Goal: Information Seeking & Learning: Find contact information

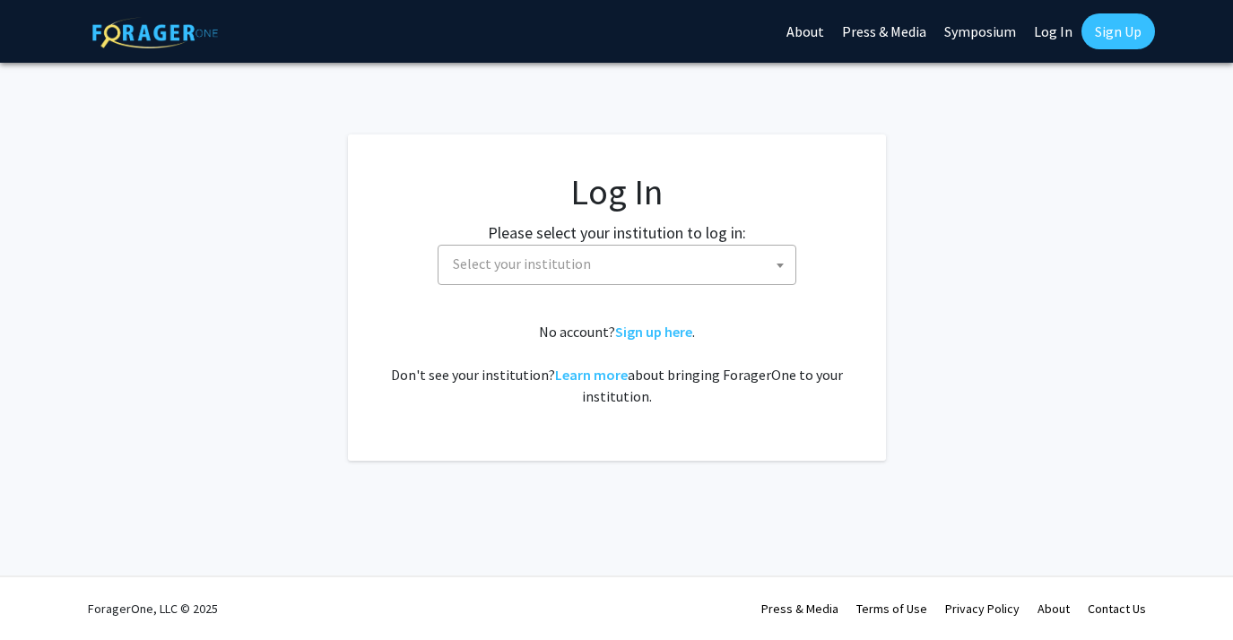
select select
click at [580, 269] on span "Select your institution" at bounding box center [522, 264] width 138 height 18
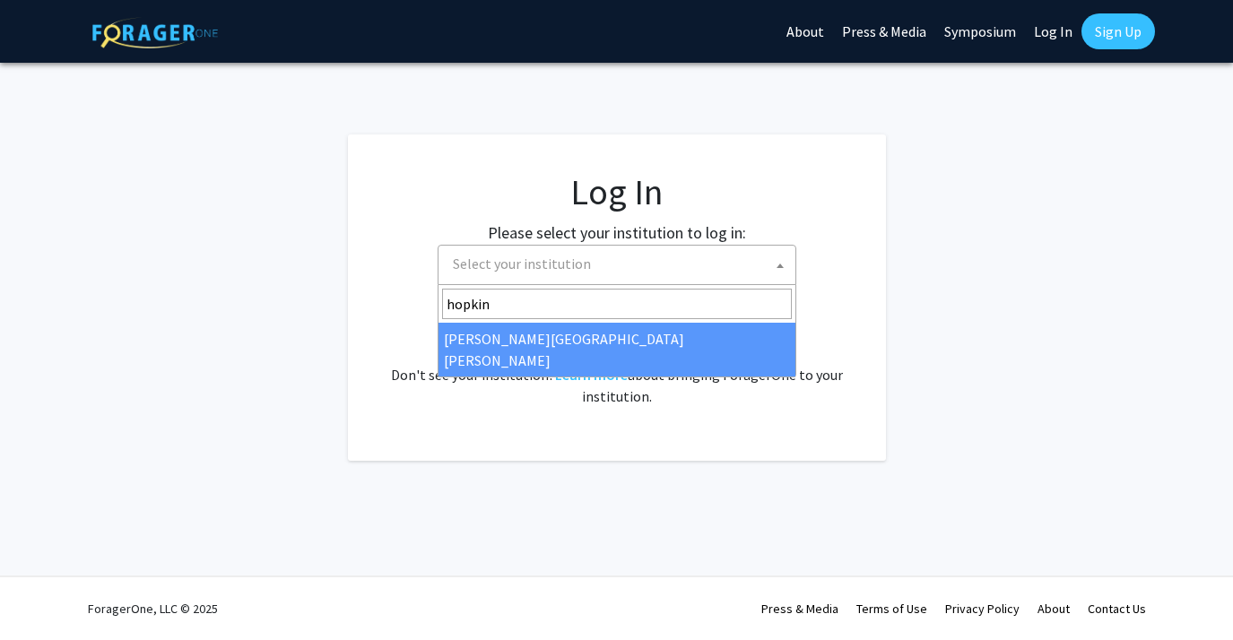
type input "hopkin"
select select "1"
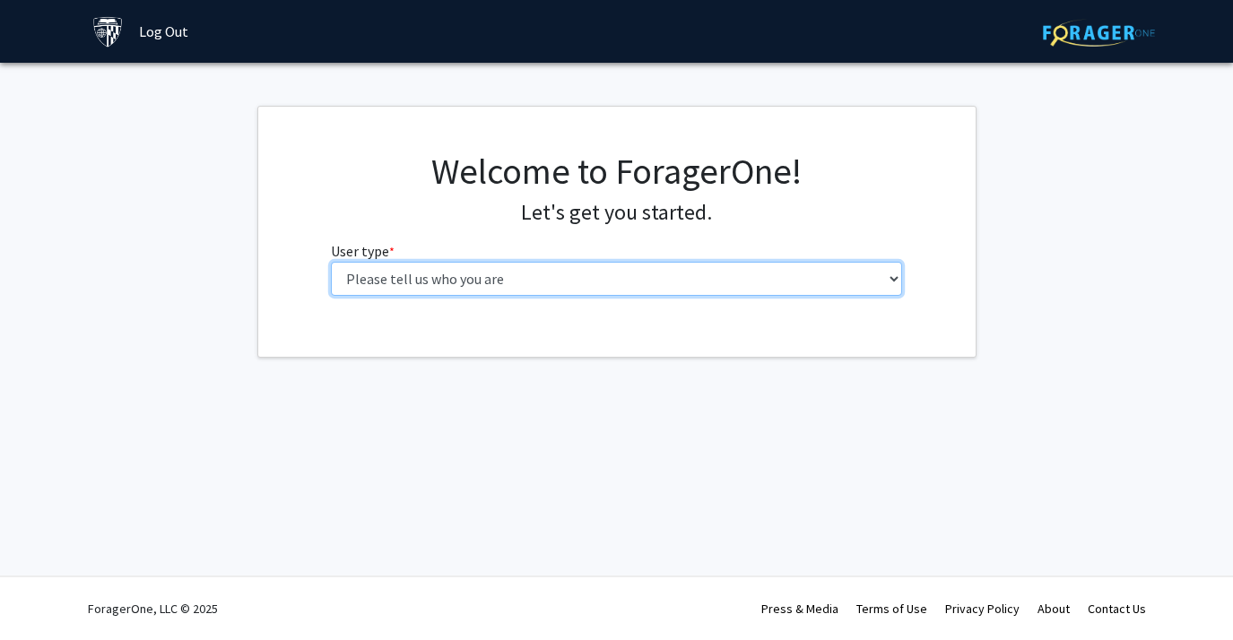
click at [592, 277] on select "Please tell us who you are Undergraduate Student Master's Student Doctoral Cand…" at bounding box center [616, 279] width 571 height 34
select select "3: doc"
click at [331, 262] on select "Please tell us who you are Undergraduate Student Master's Student Doctoral Cand…" at bounding box center [616, 279] width 571 height 34
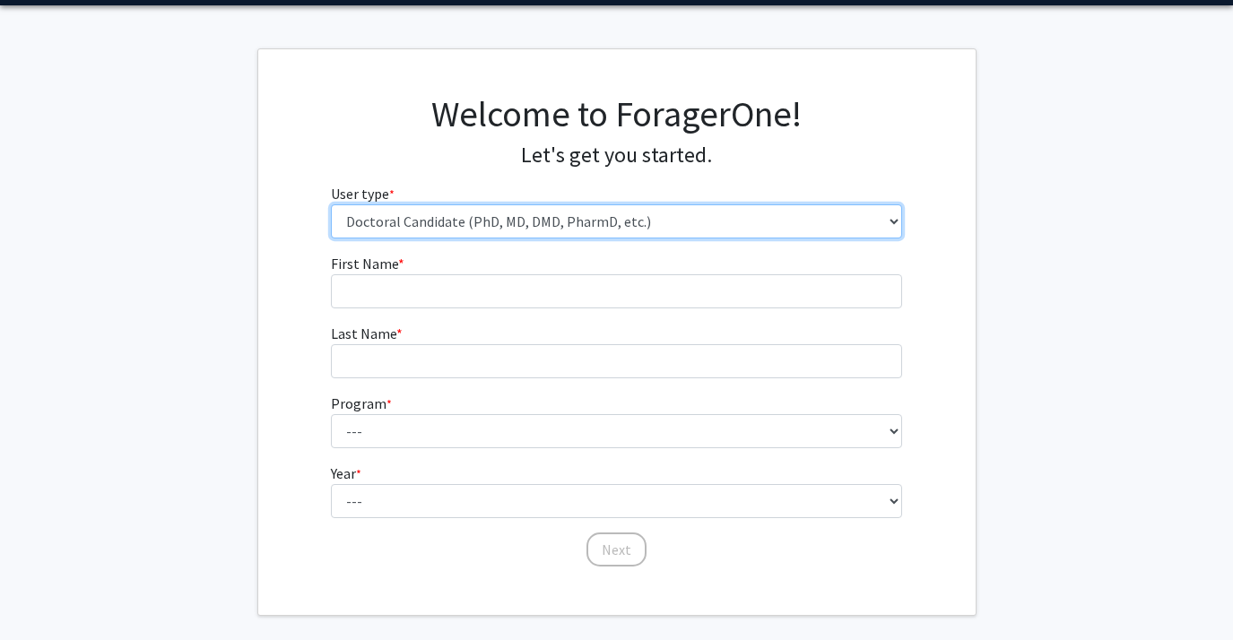
scroll to position [38, 0]
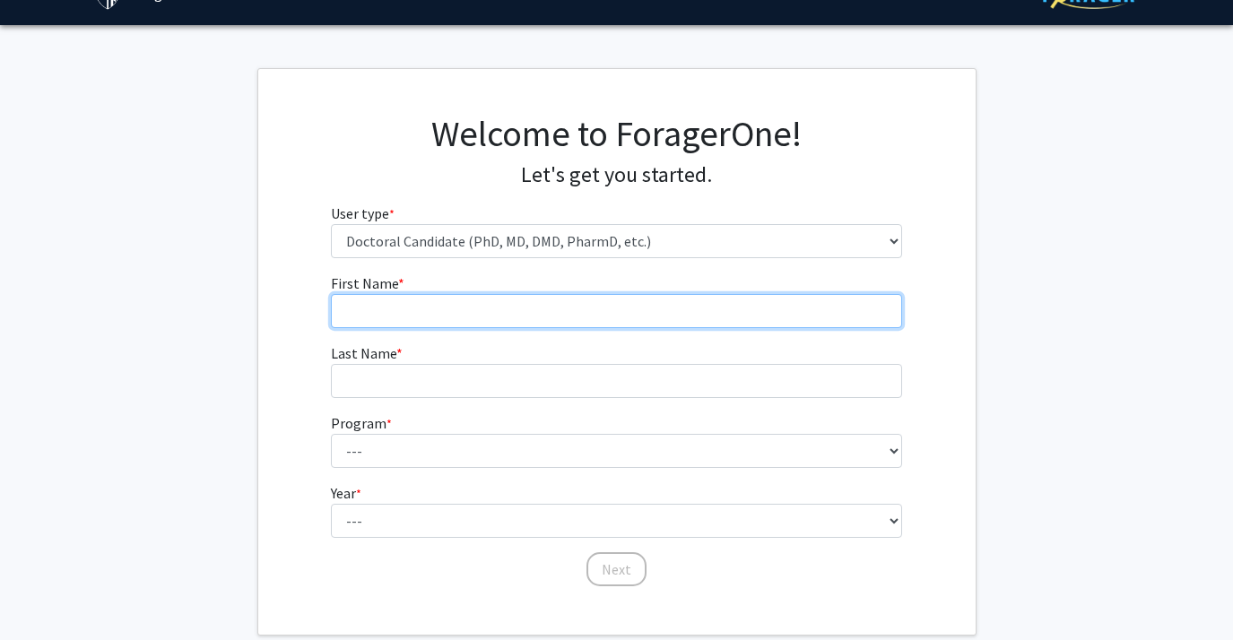
click at [508, 316] on input "First Name * required" at bounding box center [616, 311] width 571 height 34
type input "Sara"
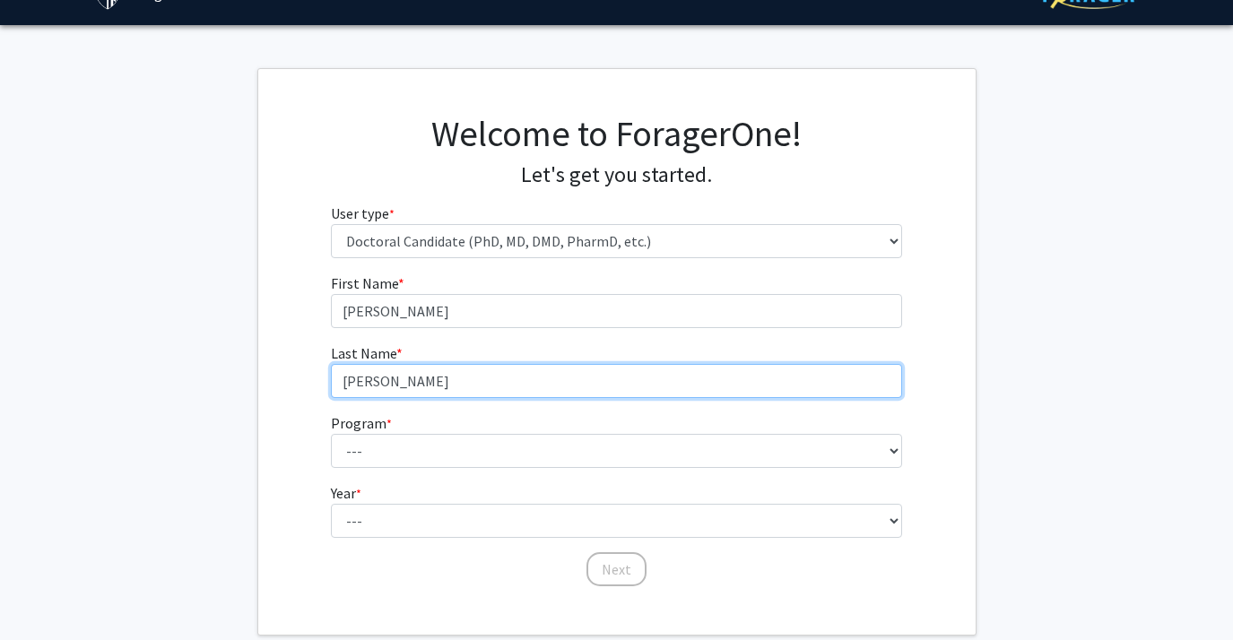
type input "Kirmani"
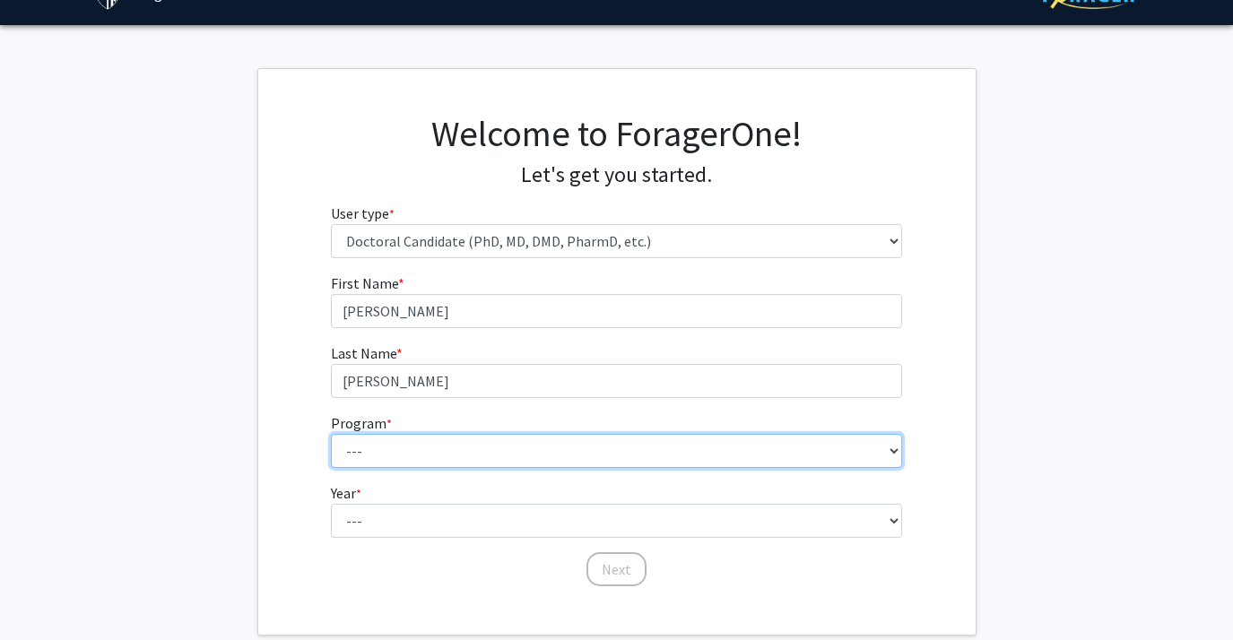
click at [465, 448] on select "--- Adult-Gerontological Acute Care Nurse Practitioner Adult-Gerontological Cri…" at bounding box center [616, 451] width 571 height 34
select select "22: 25"
click at [331, 434] on select "--- Adult-Gerontological Acute Care Nurse Practitioner Adult-Gerontological Cri…" at bounding box center [616, 451] width 571 height 34
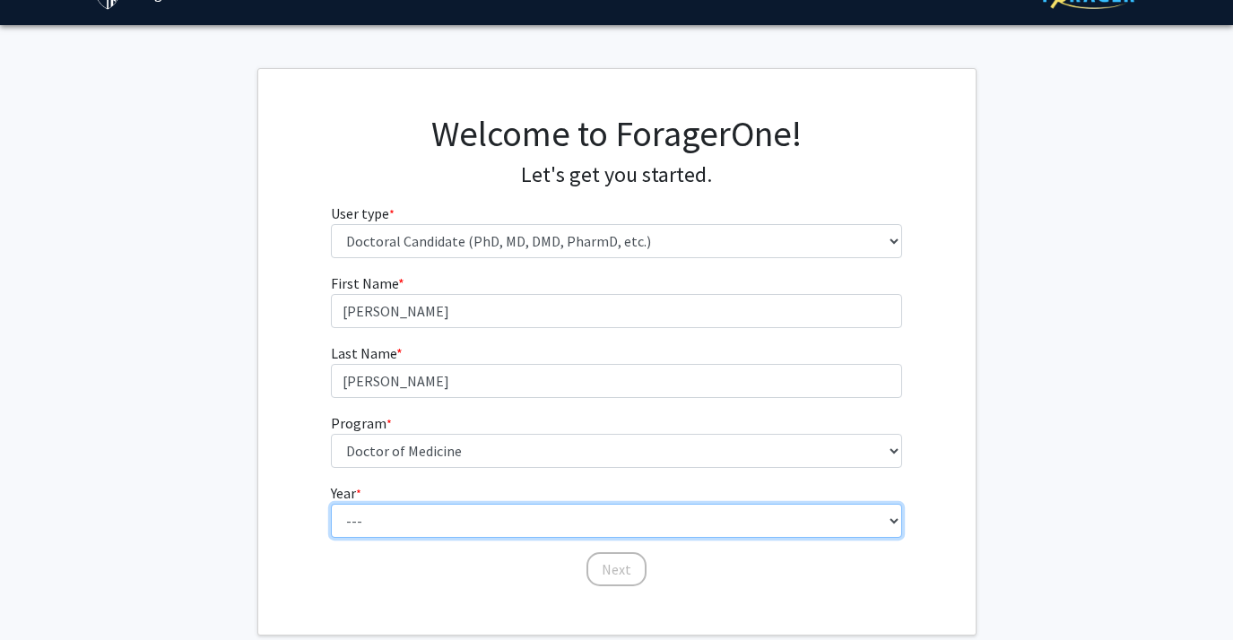
click at [424, 525] on select "--- First Year Second Year Third Year Fourth Year Fifth Year Sixth Year Seventh…" at bounding box center [616, 521] width 571 height 34
select select "1: first_year"
click at [331, 504] on select "--- First Year Second Year Third Year Fourth Year Fifth Year Sixth Year Seventh…" at bounding box center [616, 521] width 571 height 34
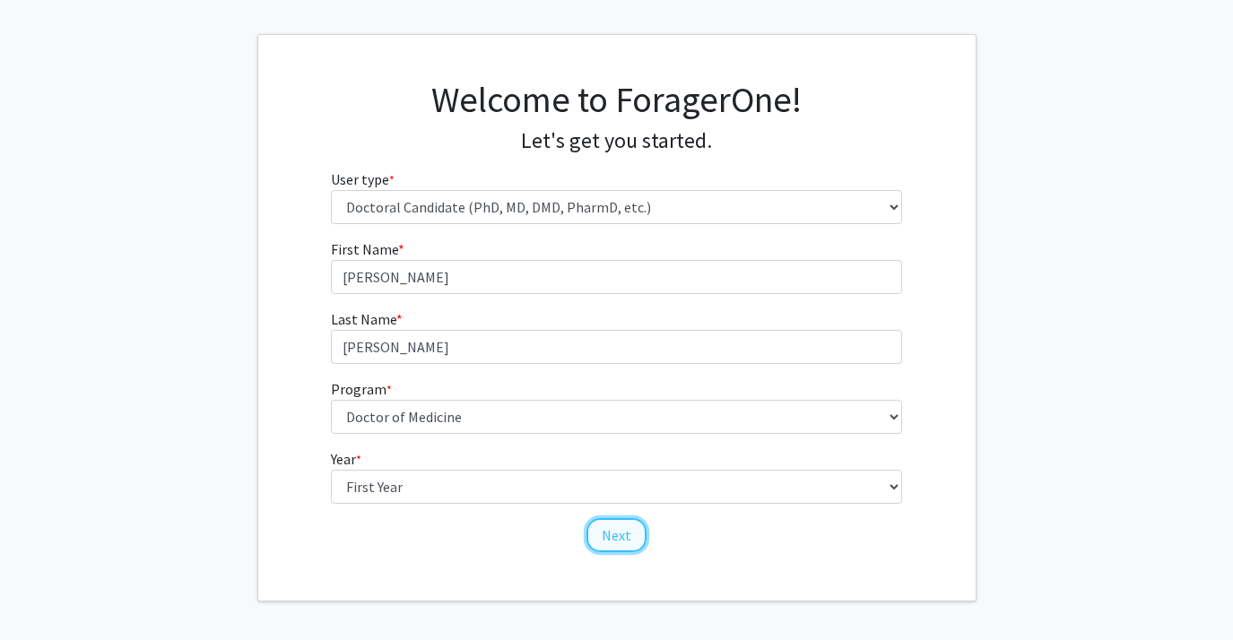
click at [625, 531] on button "Next" at bounding box center [616, 535] width 60 height 34
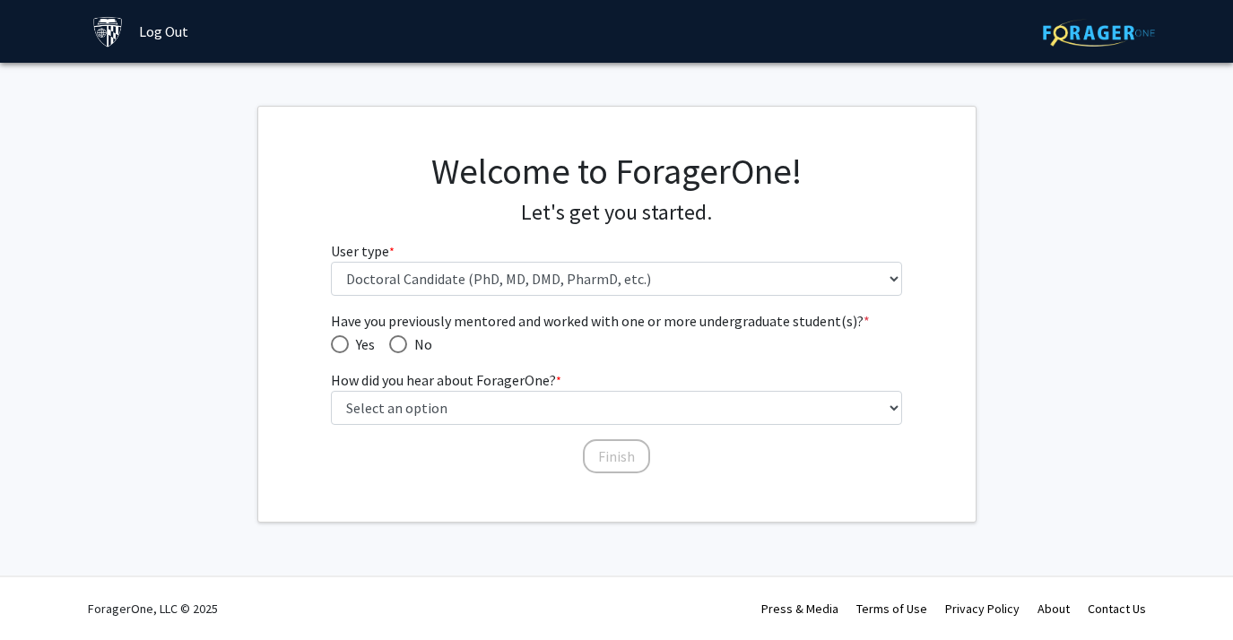
scroll to position [0, 0]
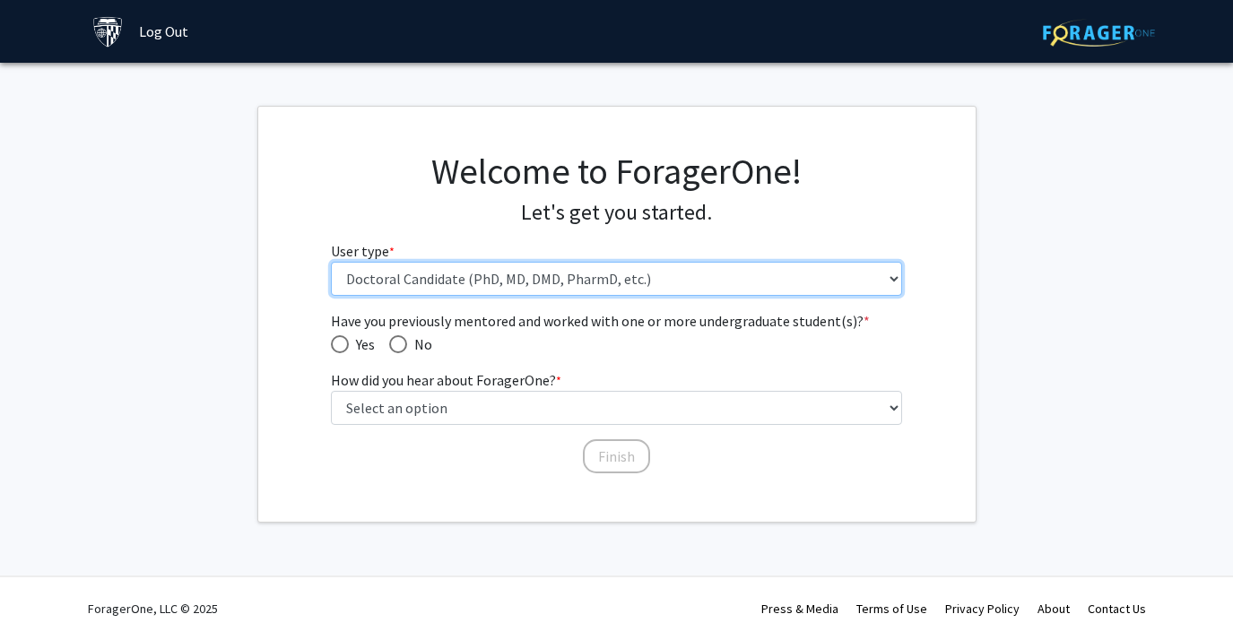
click at [549, 277] on select "Please tell us who you are Undergraduate Student Master's Student Doctoral Cand…" at bounding box center [616, 279] width 571 height 34
click at [331, 262] on select "Please tell us who you are Undergraduate Student Master's Student Doctoral Cand…" at bounding box center [616, 279] width 571 height 34
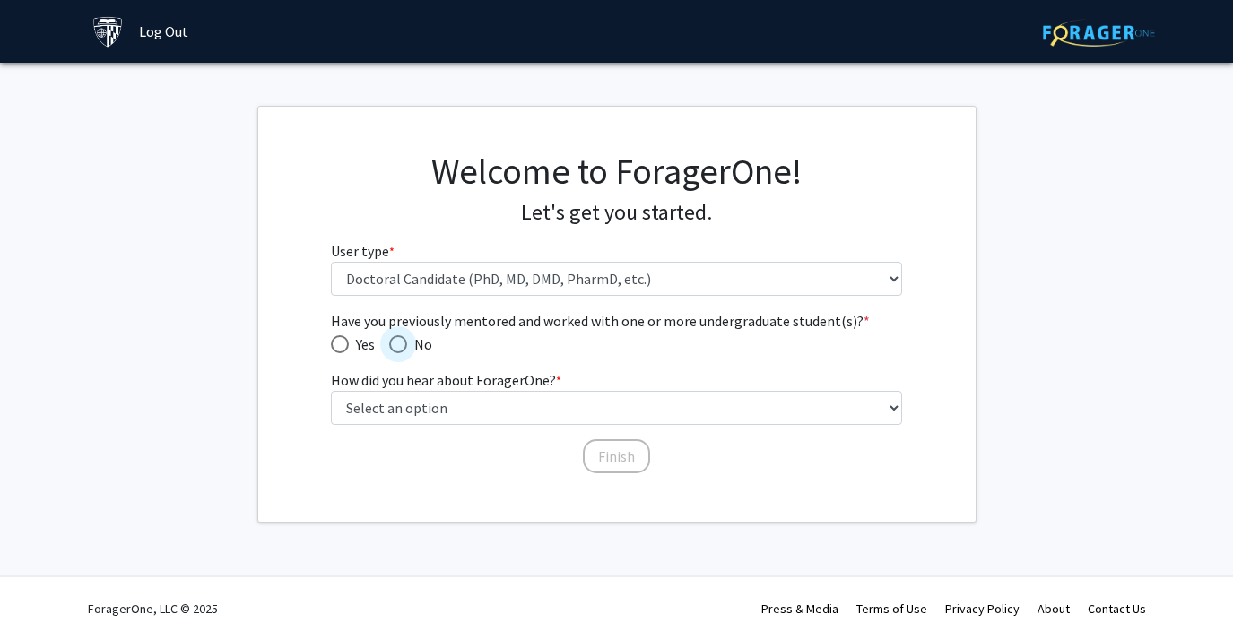
click at [406, 344] on span "Have you previously mentored and worked with one or more undergraduate student(…" at bounding box center [398, 344] width 18 height 18
click at [406, 344] on input "No" at bounding box center [398, 344] width 18 height 18
radio input "true"
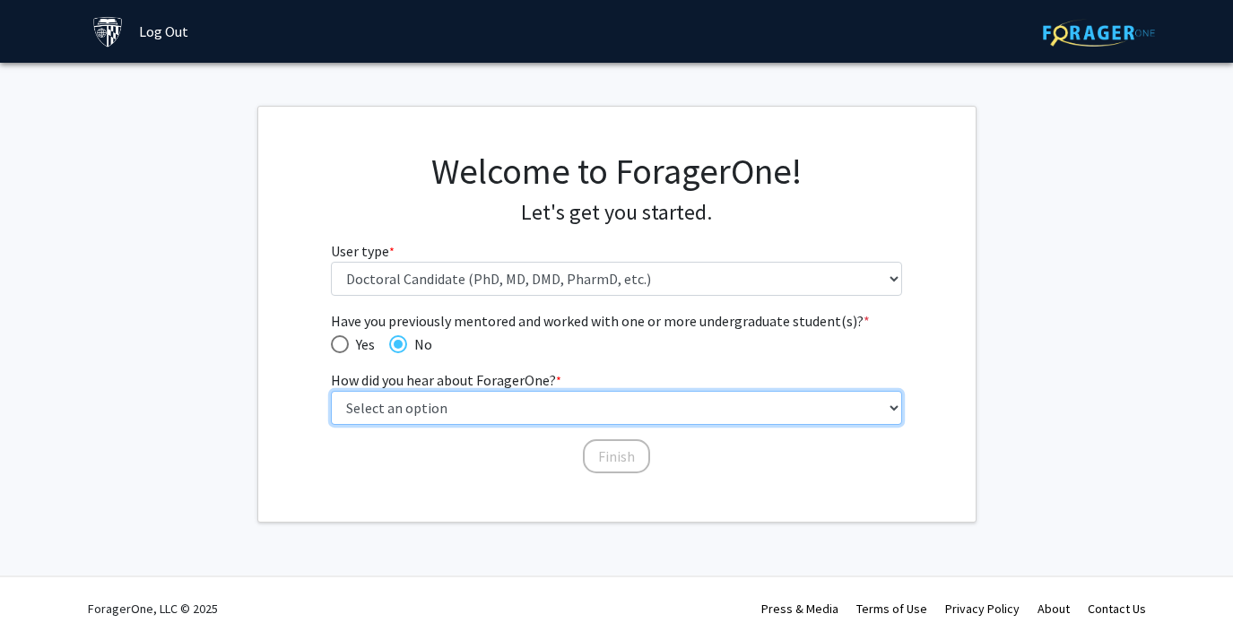
click at [407, 409] on select "Select an option Peer/student recommendation Faculty/staff recommendation Unive…" at bounding box center [616, 408] width 571 height 34
select select "2: faculty_recommendation"
click at [331, 391] on select "Select an option Peer/student recommendation Faculty/staff recommendation Unive…" at bounding box center [616, 408] width 571 height 34
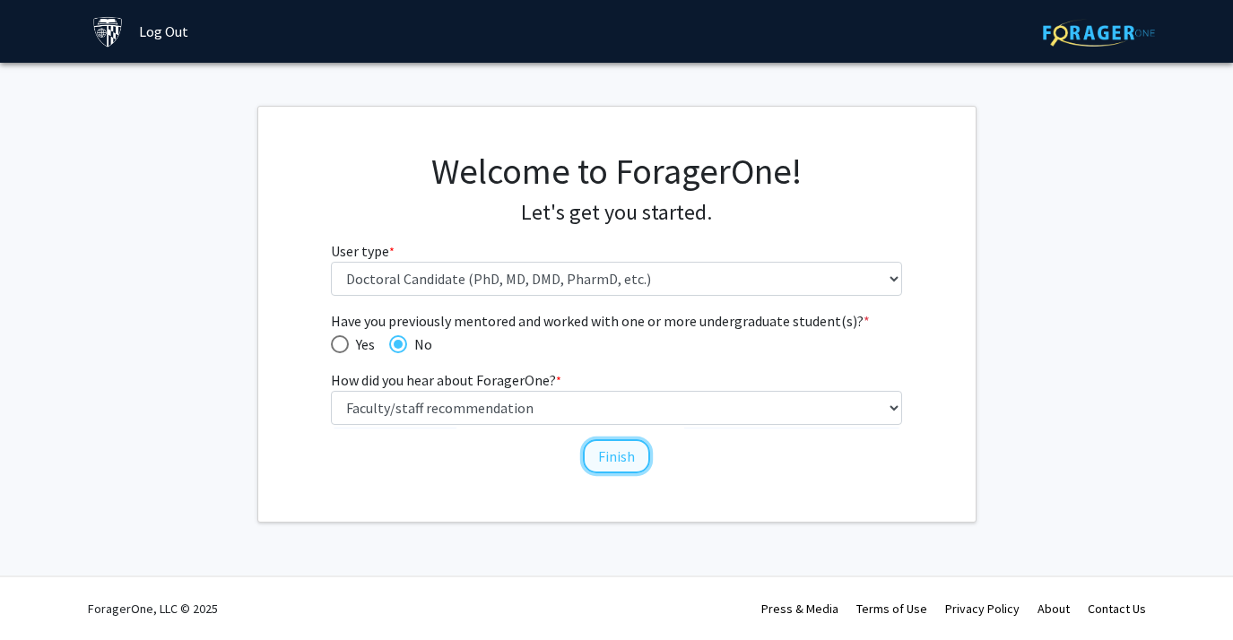
click at [620, 459] on button "Finish" at bounding box center [616, 456] width 67 height 34
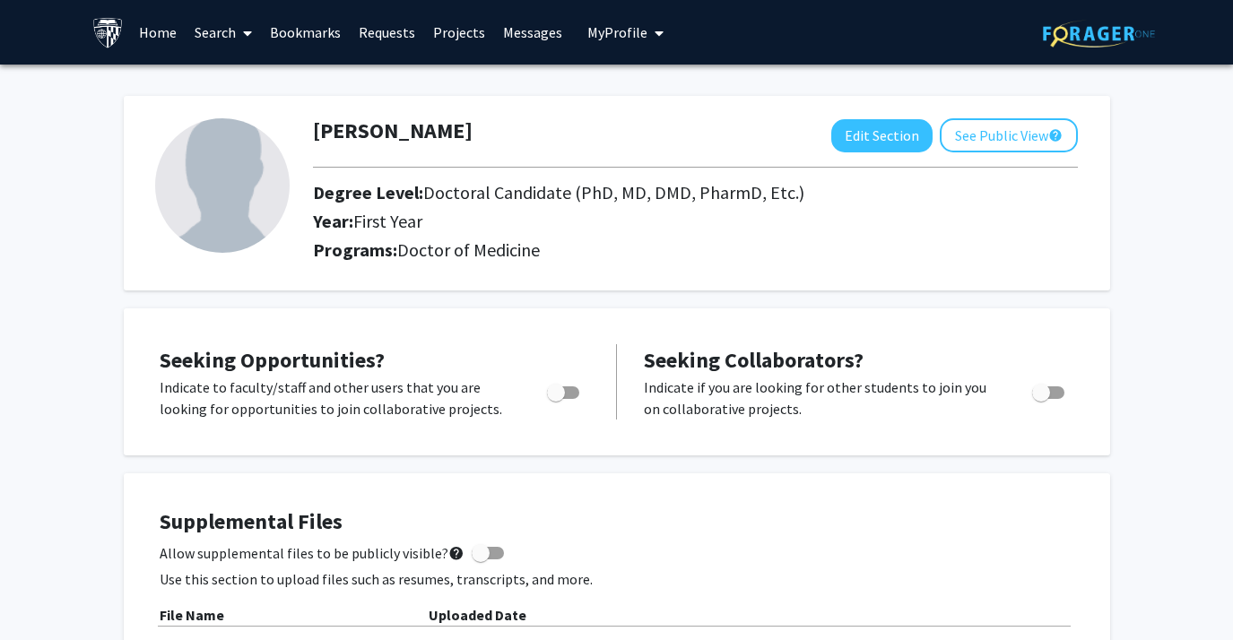
click at [198, 51] on link "Search" at bounding box center [223, 32] width 75 height 63
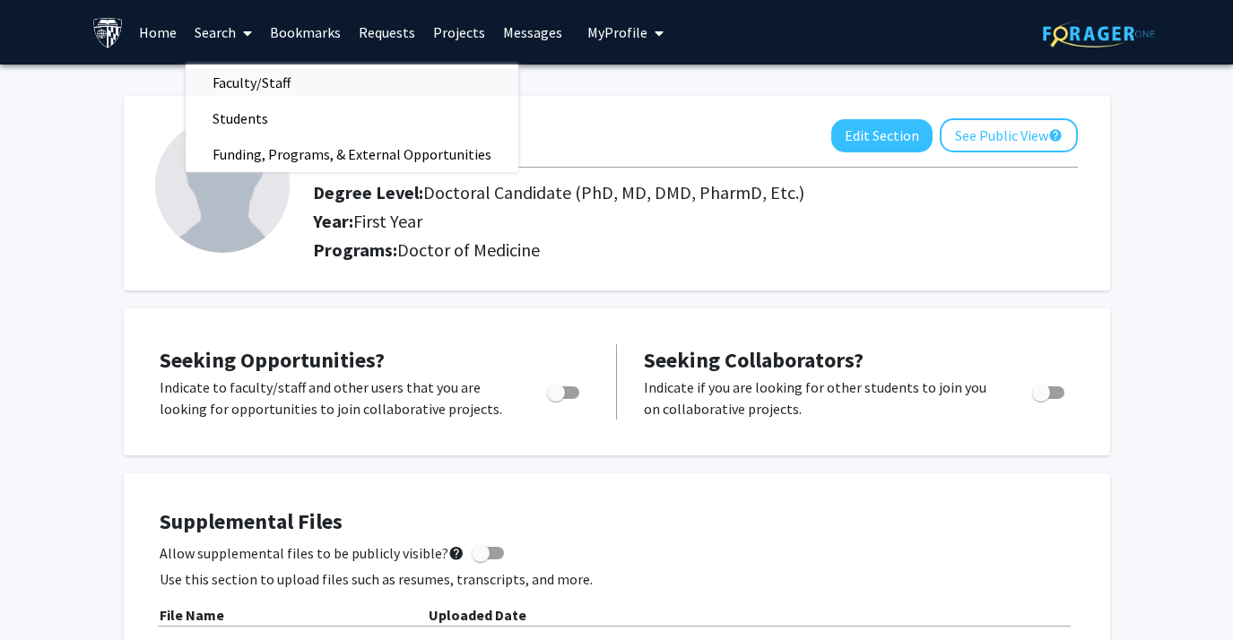
click at [239, 81] on span "Faculty/Staff" at bounding box center [252, 83] width 132 height 36
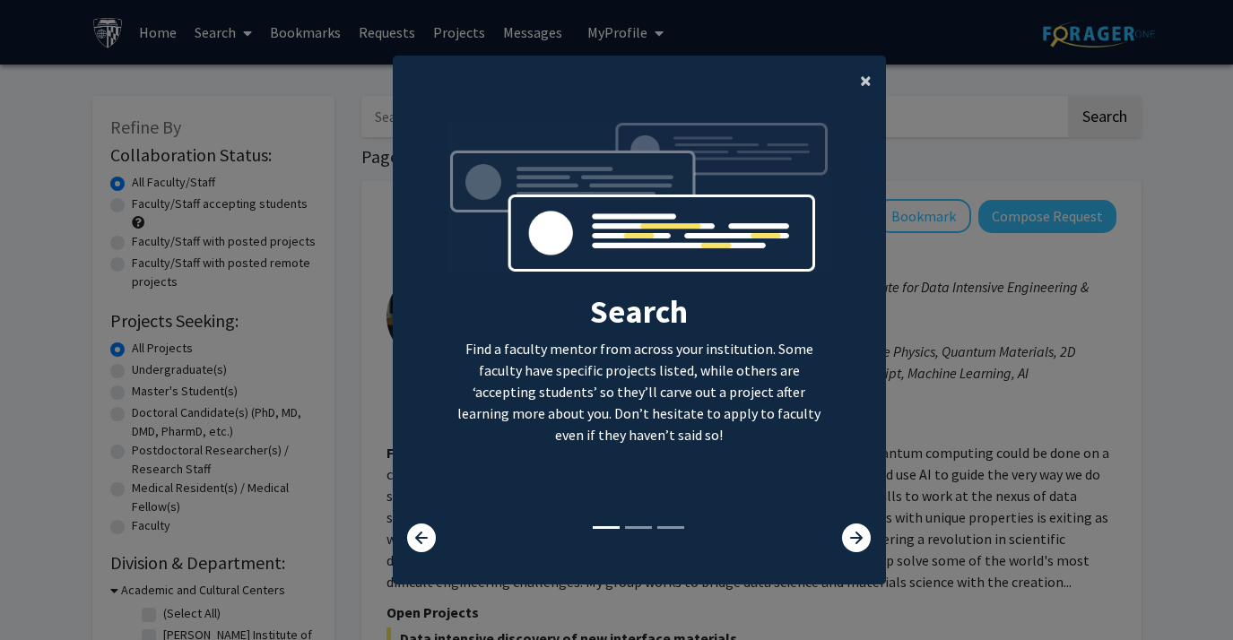
click at [873, 85] on button "×" at bounding box center [866, 81] width 40 height 50
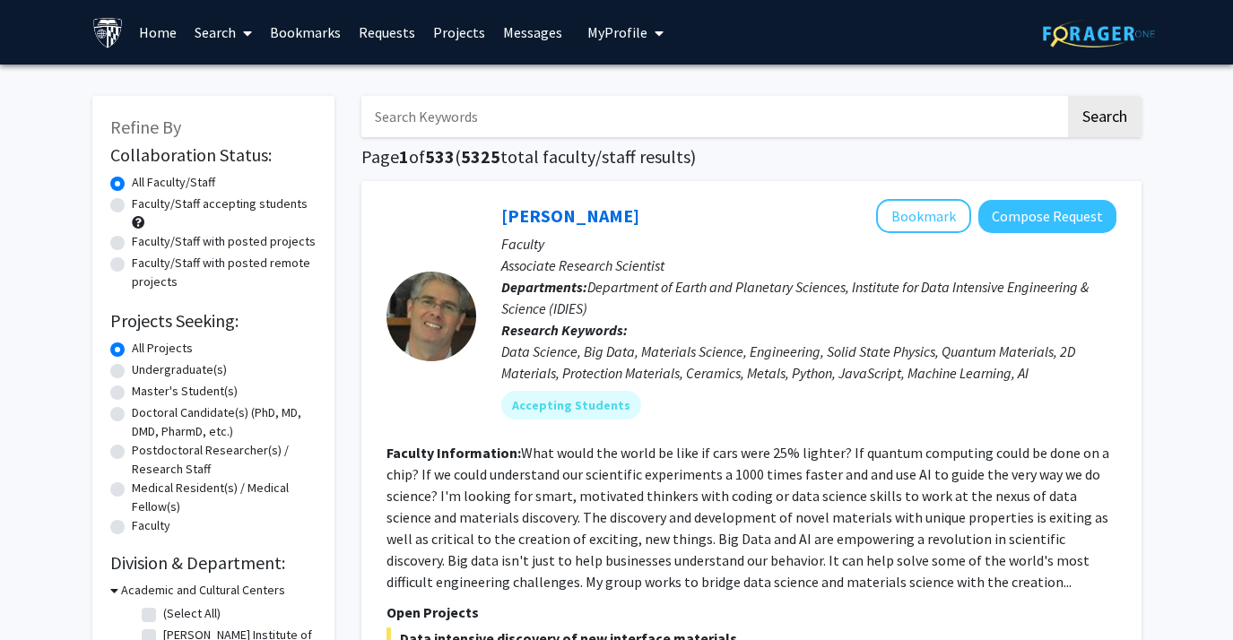
click at [773, 130] on input "Search Keywords" at bounding box center [713, 116] width 704 height 41
type input "p"
type input "wendy post"
click at [1068, 96] on button "Search" at bounding box center [1105, 116] width 74 height 41
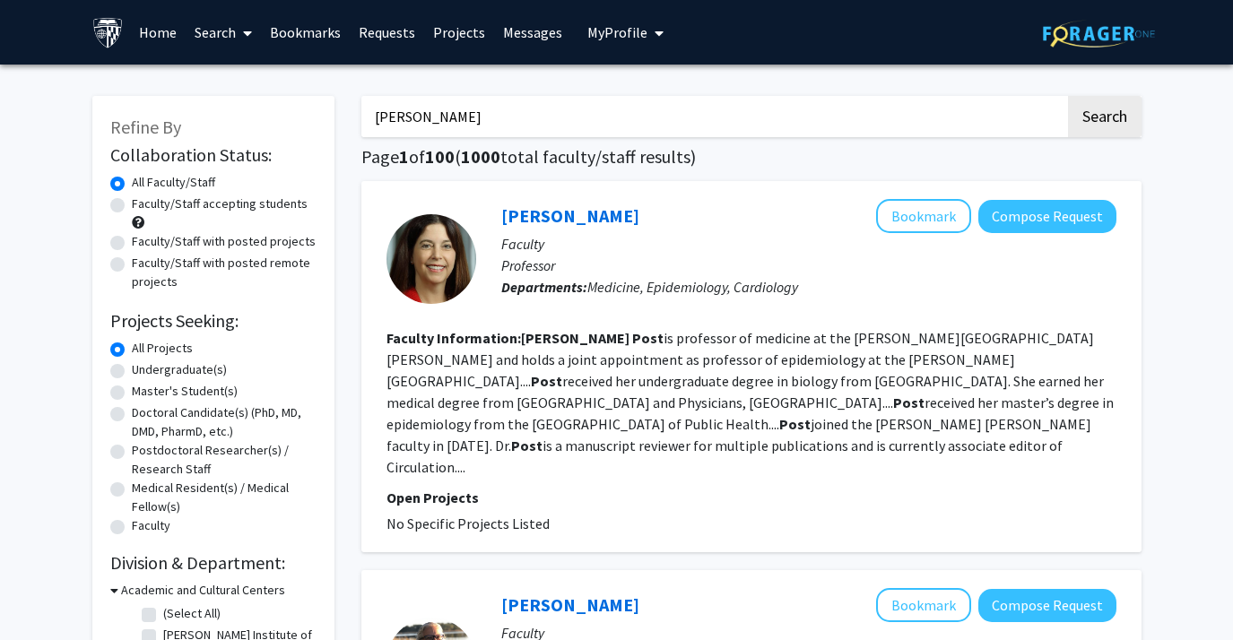
drag, startPoint x: 490, startPoint y: 124, endPoint x: 362, endPoint y: 96, distance: 130.3
click at [362, 96] on div "wendy post Search" at bounding box center [751, 116] width 780 height 41
